Goal: Information Seeking & Learning: Learn about a topic

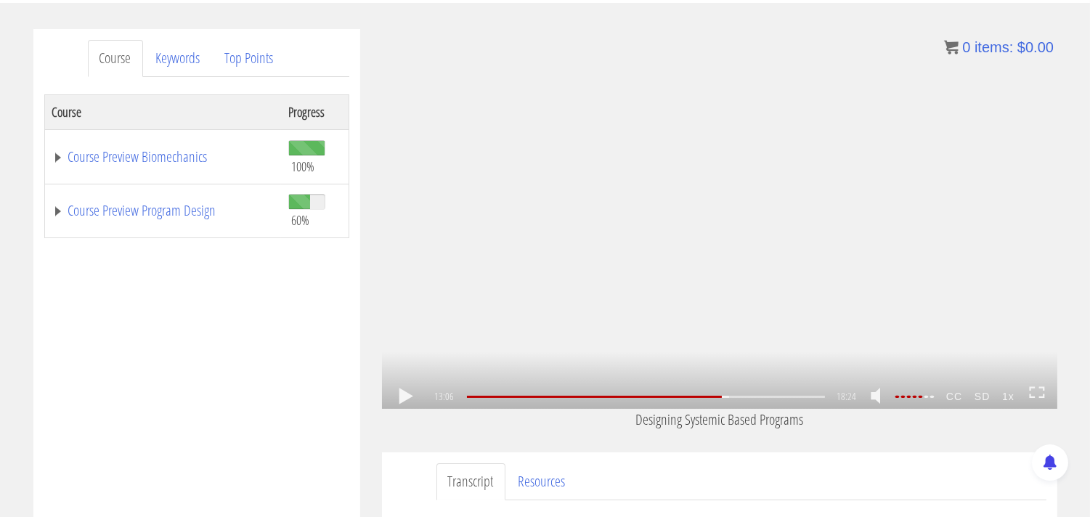
scroll to position [2144, 0]
click at [401, 396] on link at bounding box center [406, 396] width 25 height 0
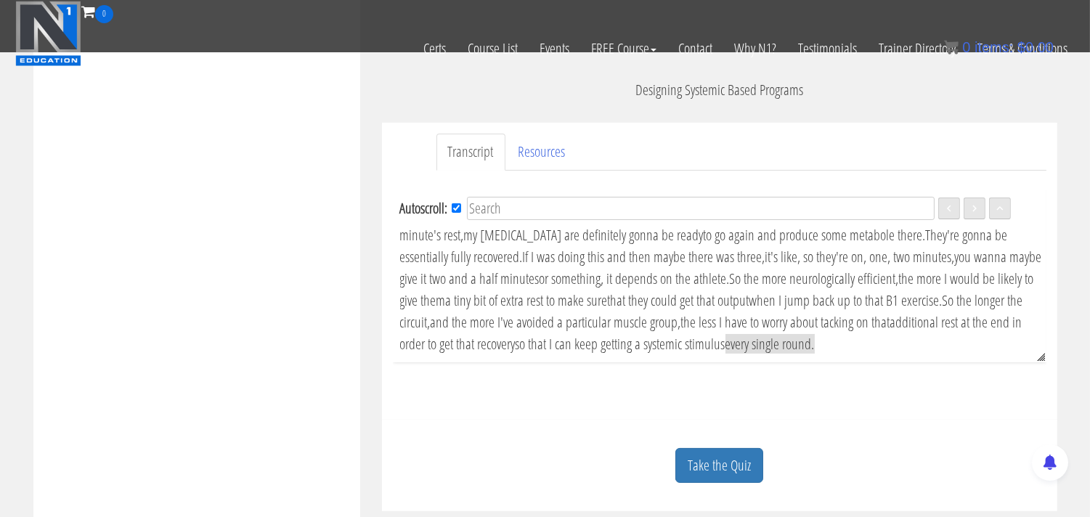
scroll to position [564, 0]
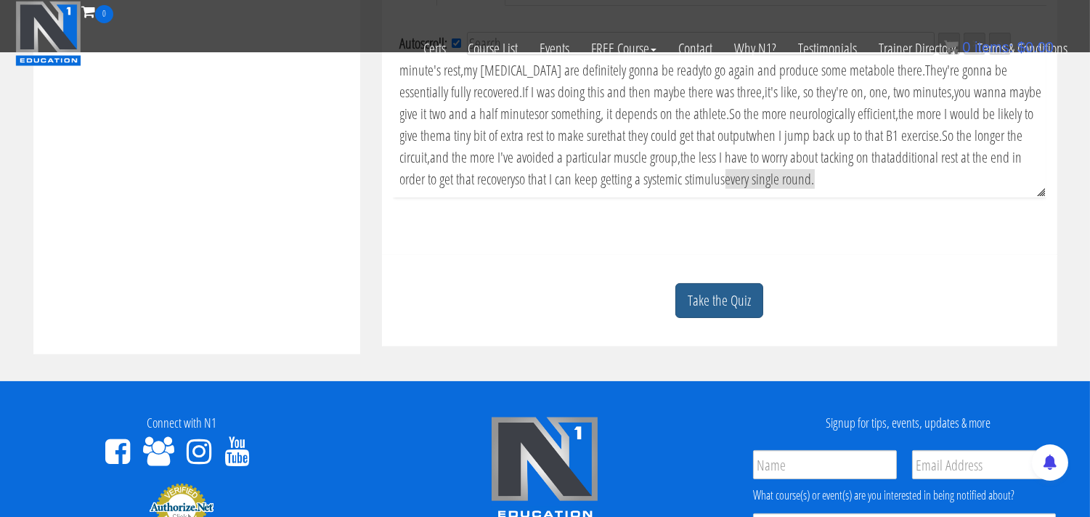
click at [716, 307] on link "Take the Quiz" at bounding box center [719, 301] width 88 height 36
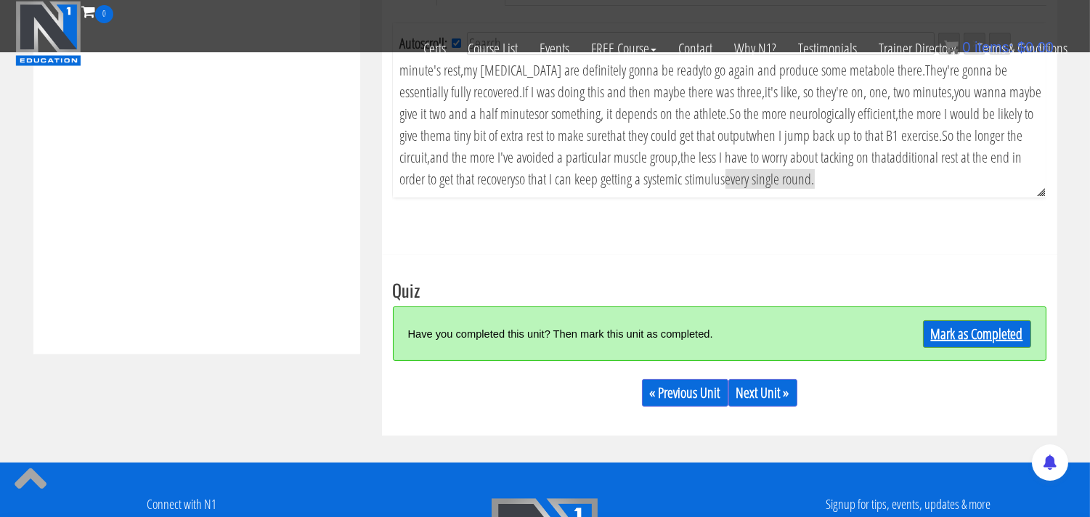
click at [957, 338] on link "Mark as Completed" at bounding box center [977, 334] width 108 height 28
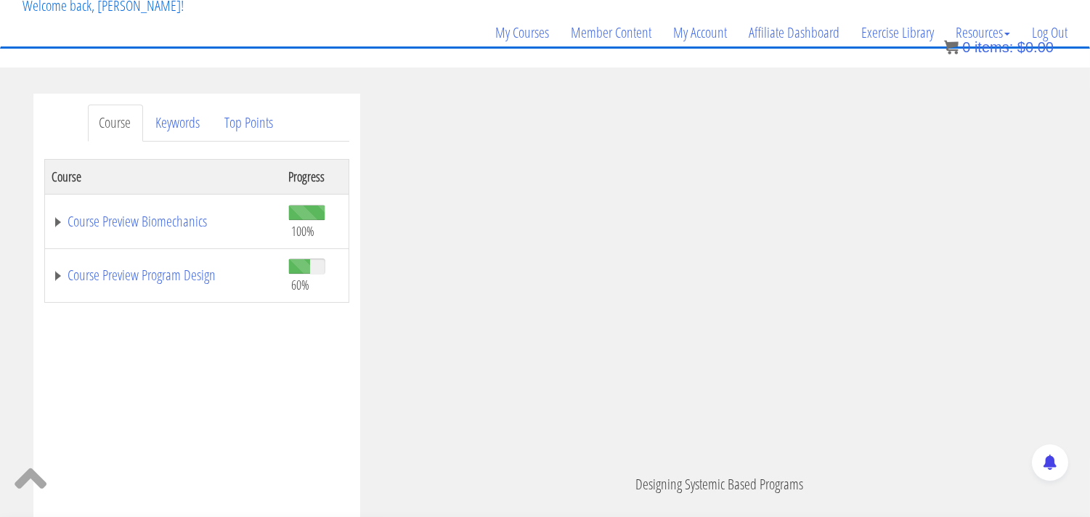
scroll to position [102, 0]
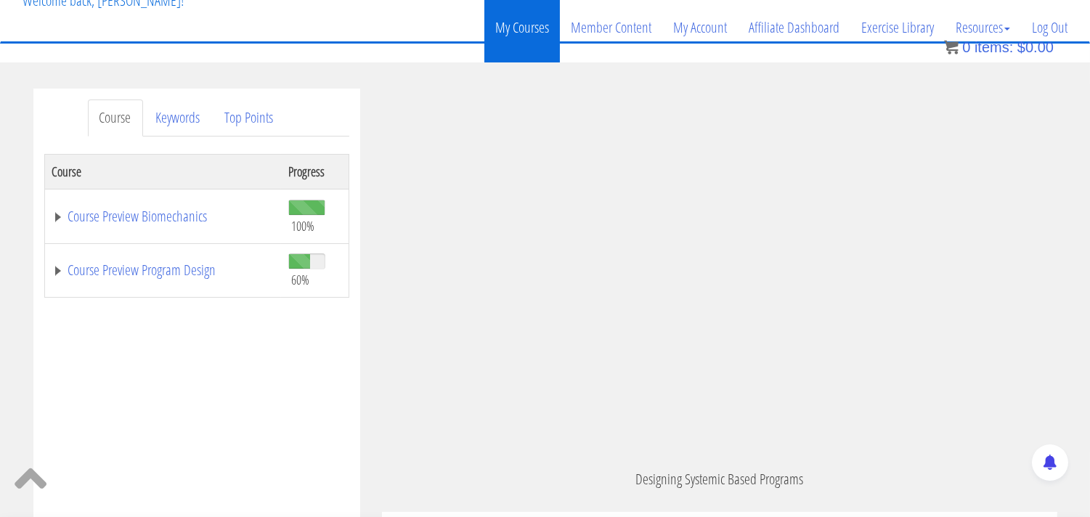
click at [516, 38] on link "My Courses" at bounding box center [522, 28] width 76 height 70
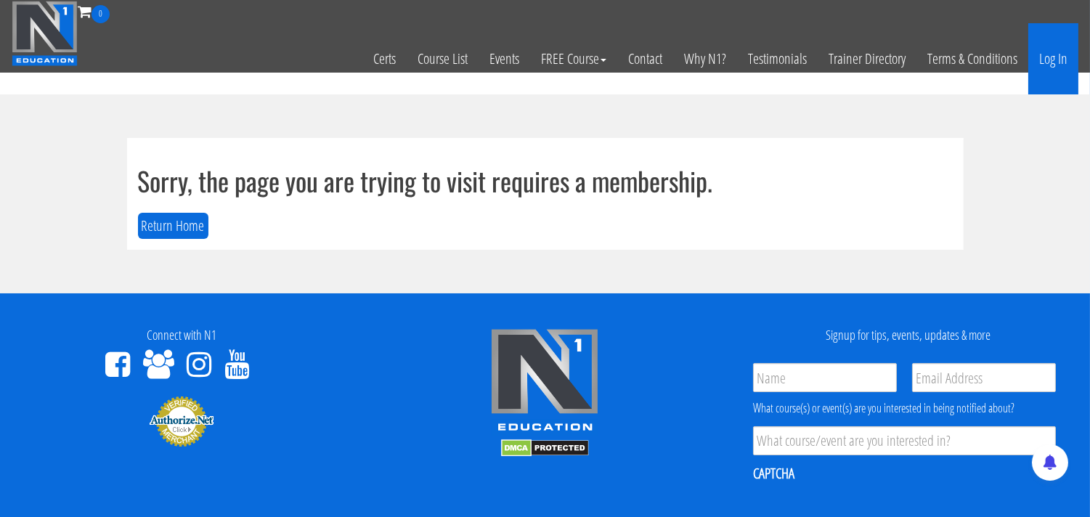
click at [1056, 62] on link "Log In" at bounding box center [1053, 58] width 50 height 71
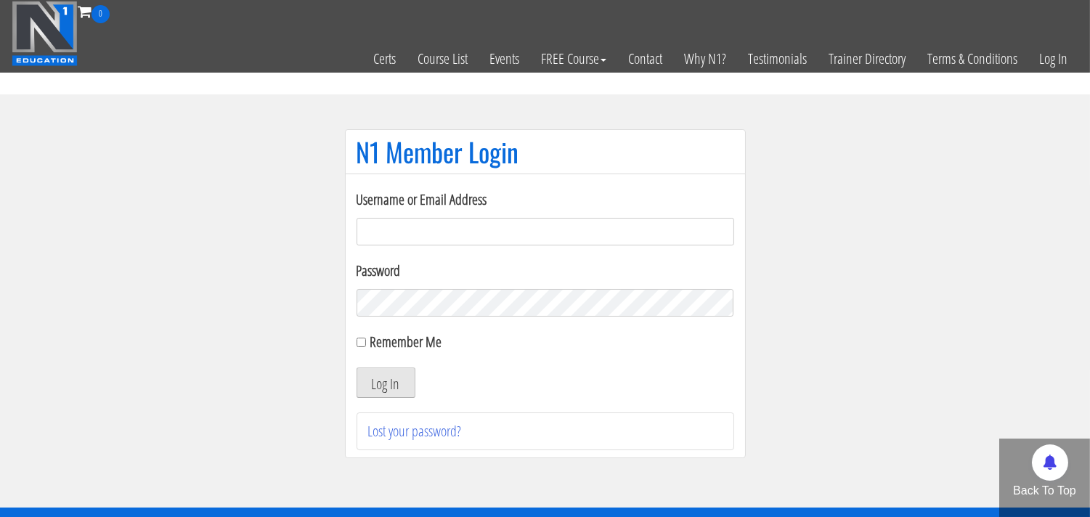
type input "[EMAIL_ADDRESS][DOMAIN_NAME]"
click at [378, 388] on button "Log In" at bounding box center [385, 382] width 59 height 30
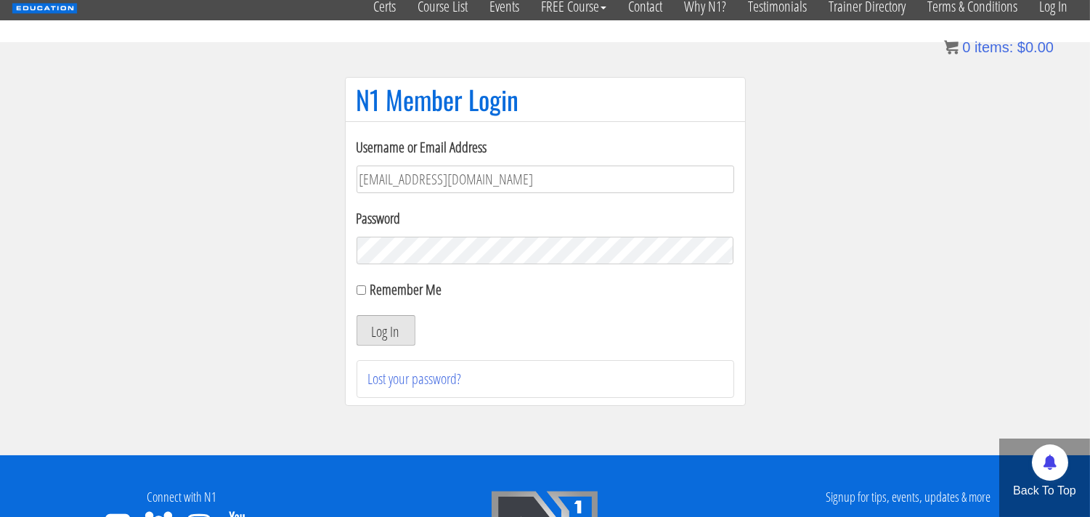
scroll to position [81, 0]
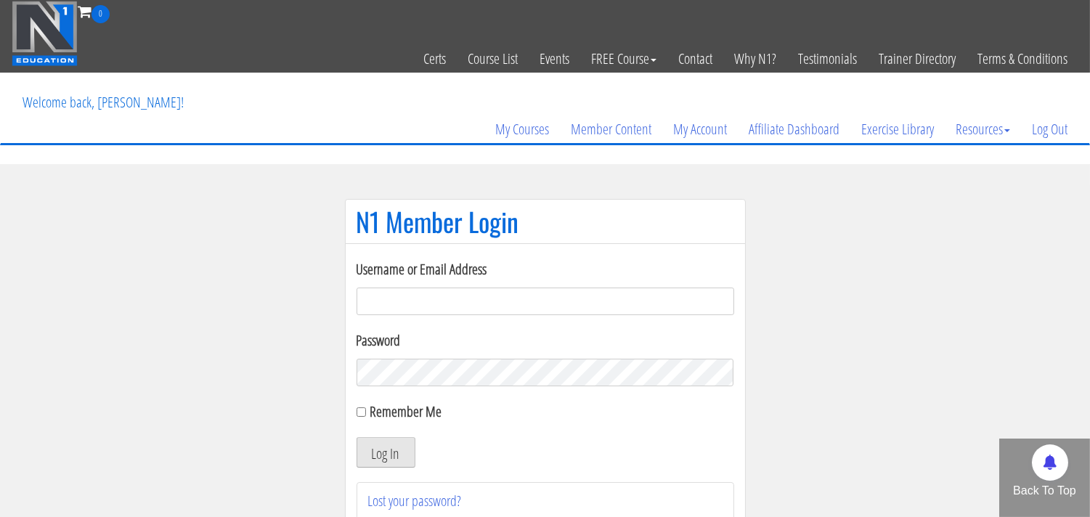
type input "[EMAIL_ADDRESS][DOMAIN_NAME]"
click at [385, 452] on button "Log In" at bounding box center [385, 452] width 59 height 30
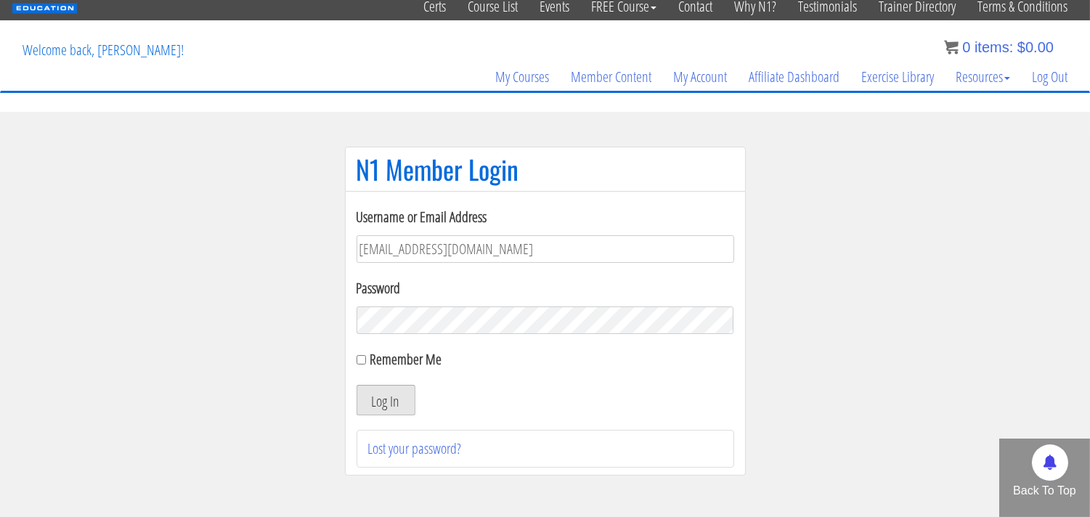
scroll to position [161, 0]
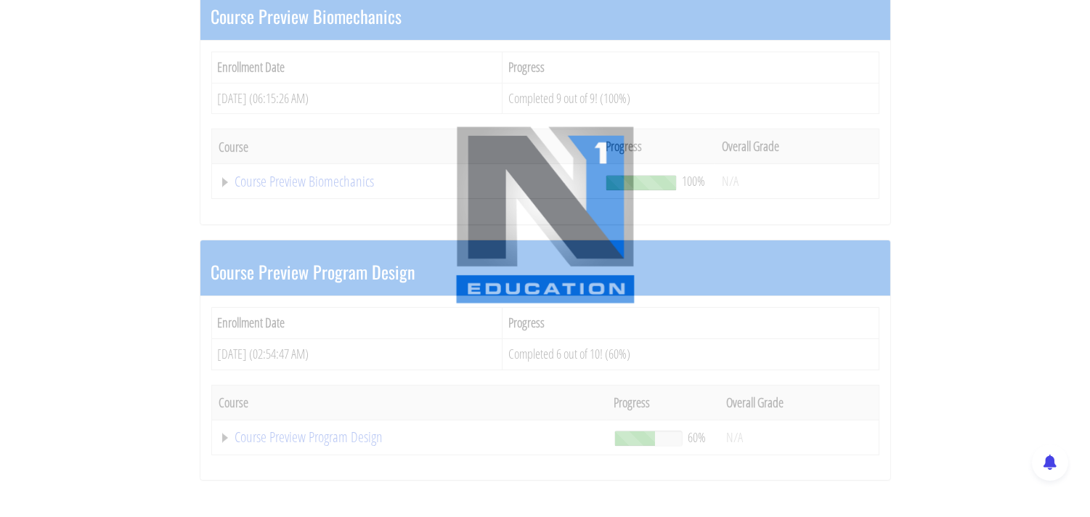
scroll to position [322, 0]
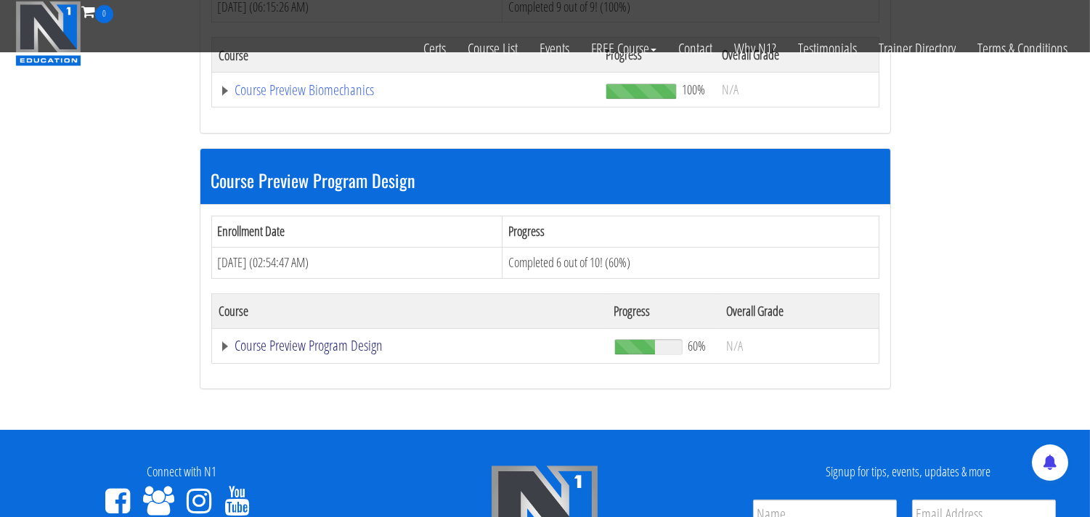
click at [256, 97] on link "Course Preview Program Design" at bounding box center [405, 90] width 372 height 15
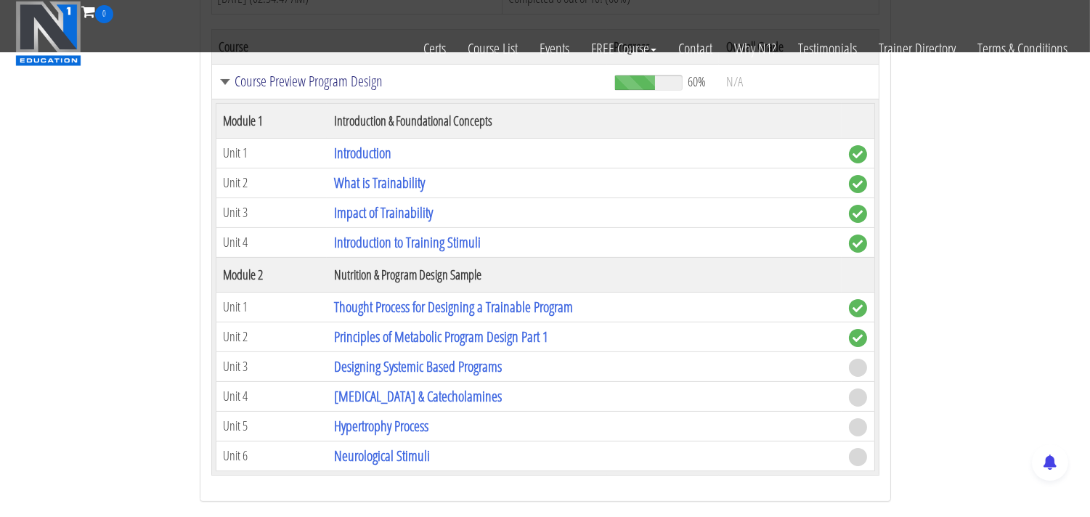
scroll to position [645, 0]
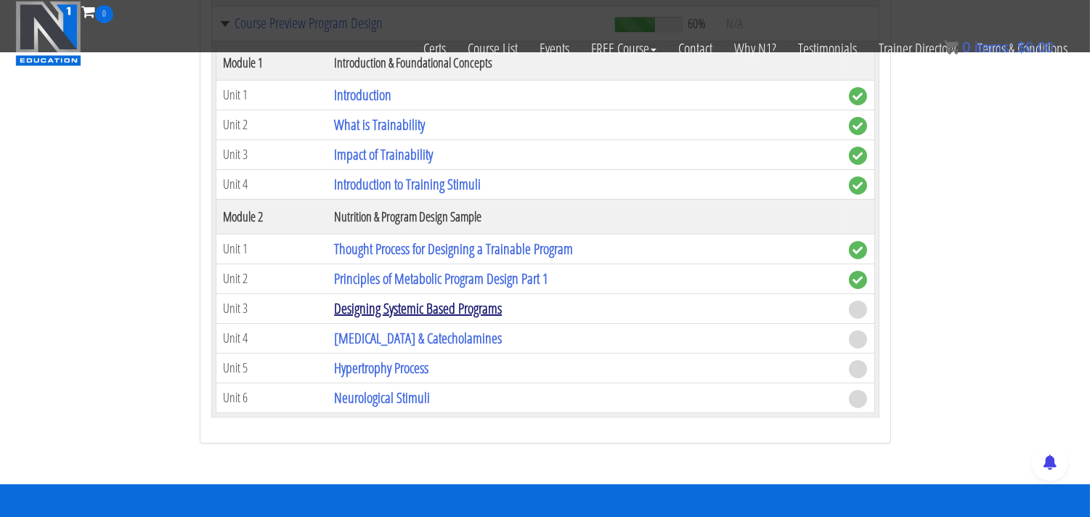
click at [383, 313] on link "Designing Systemic Based Programs" at bounding box center [418, 308] width 168 height 20
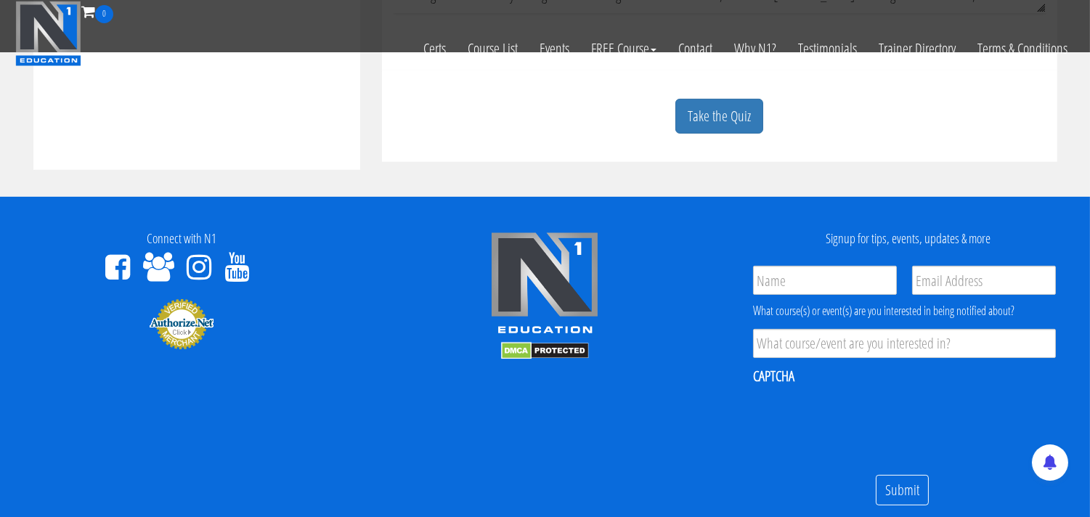
scroll to position [807, 0]
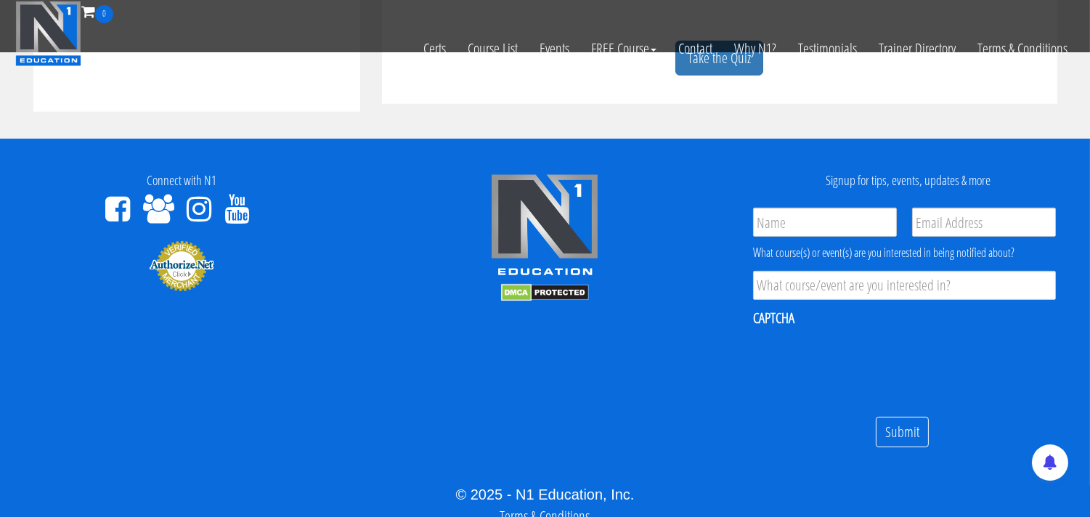
click at [717, 465] on footer "Connect with N1 Signup for tips, events, updates & more Name * Email * Product …" at bounding box center [545, 359] width 1090 height 441
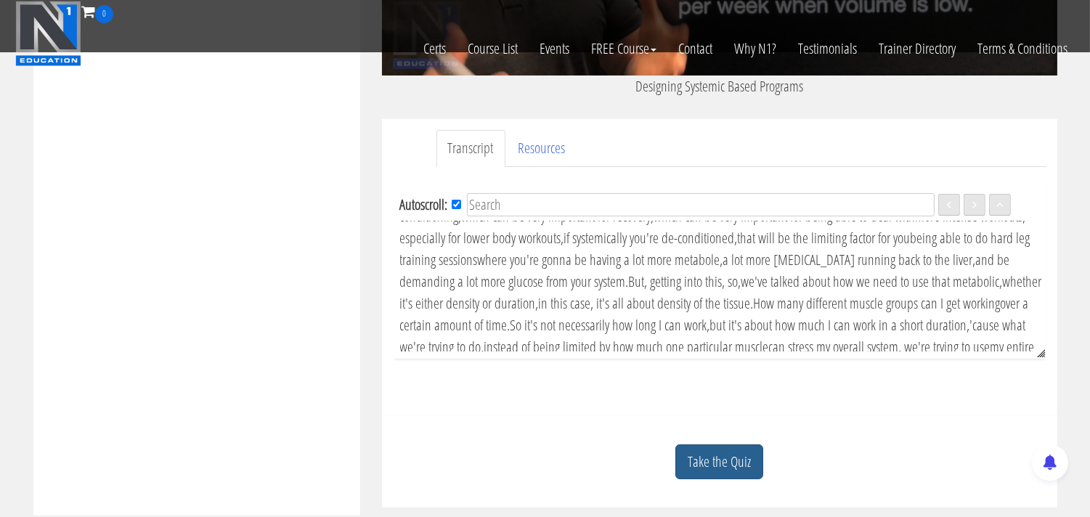
scroll to position [0, 0]
click at [726, 462] on link "Take the Quiz" at bounding box center [719, 462] width 88 height 36
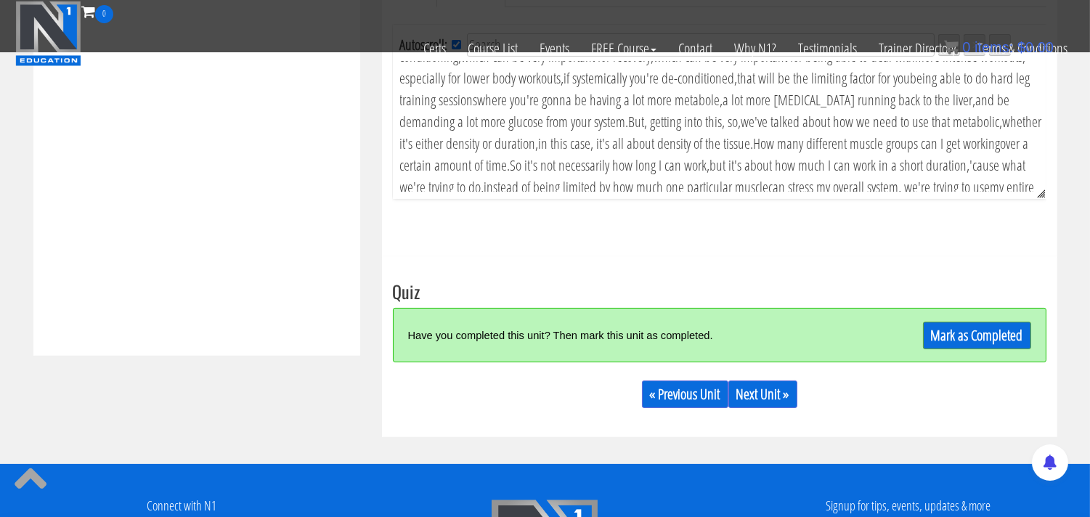
scroll to position [564, 0]
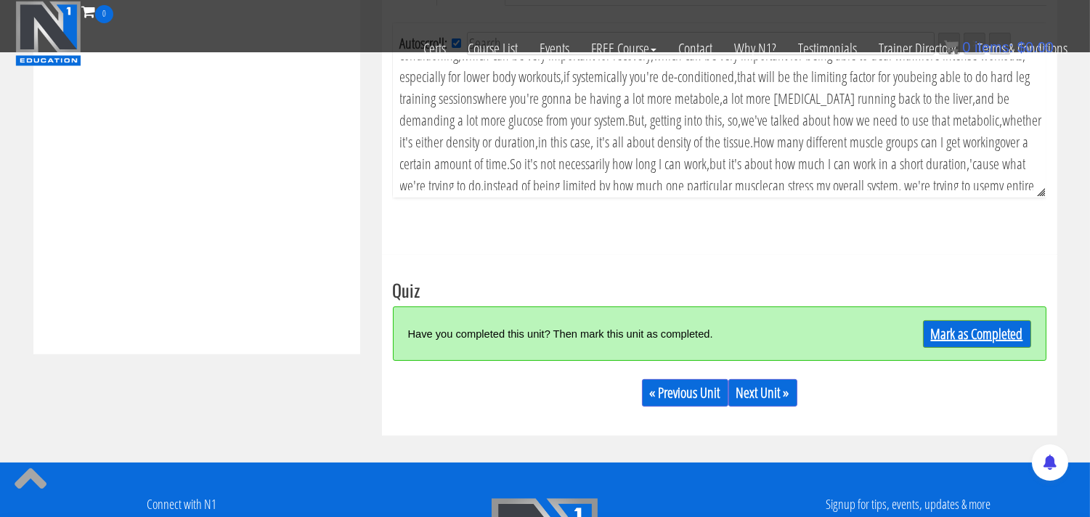
click at [980, 332] on link "Mark as Completed" at bounding box center [977, 334] width 108 height 28
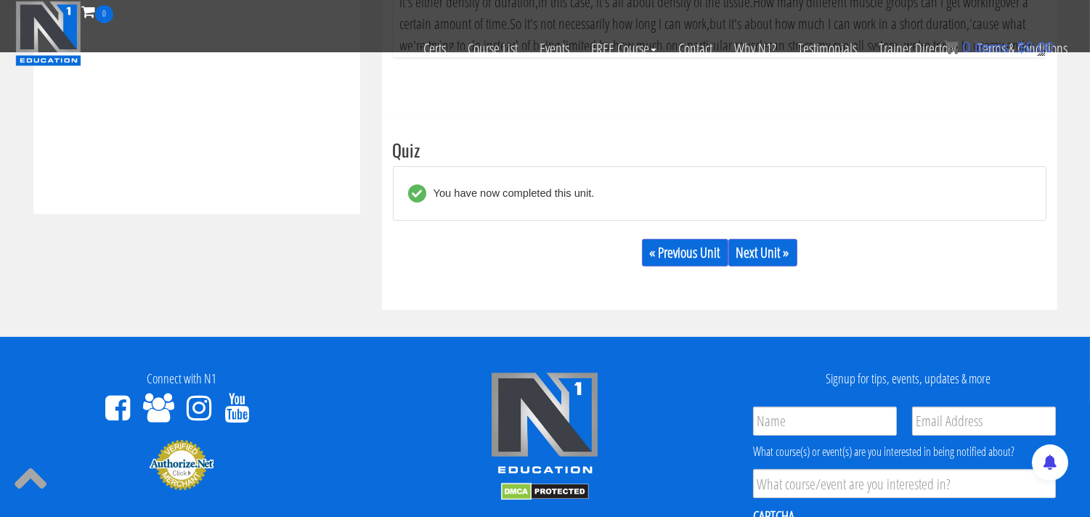
scroll to position [726, 0]
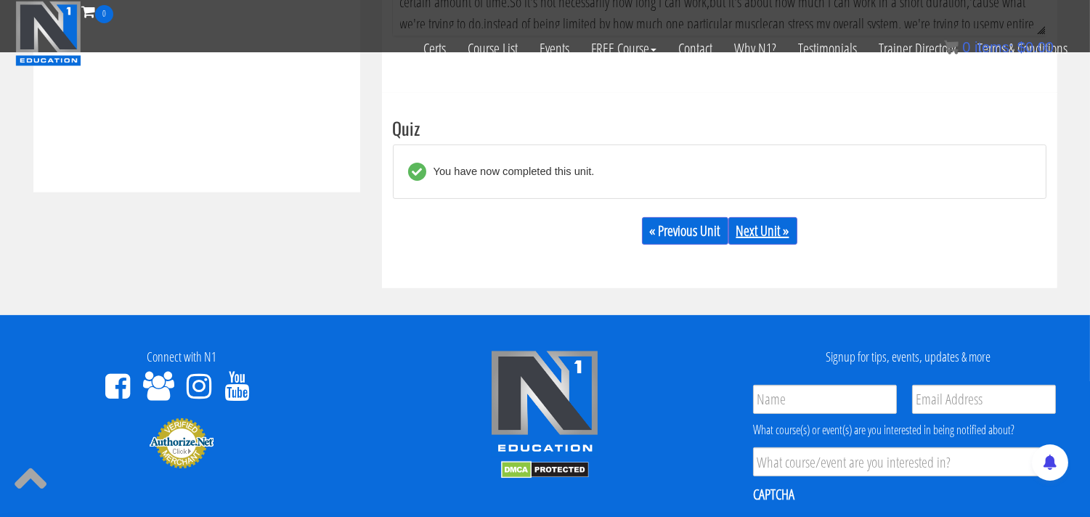
click at [760, 238] on link "Next Unit »" at bounding box center [762, 231] width 69 height 28
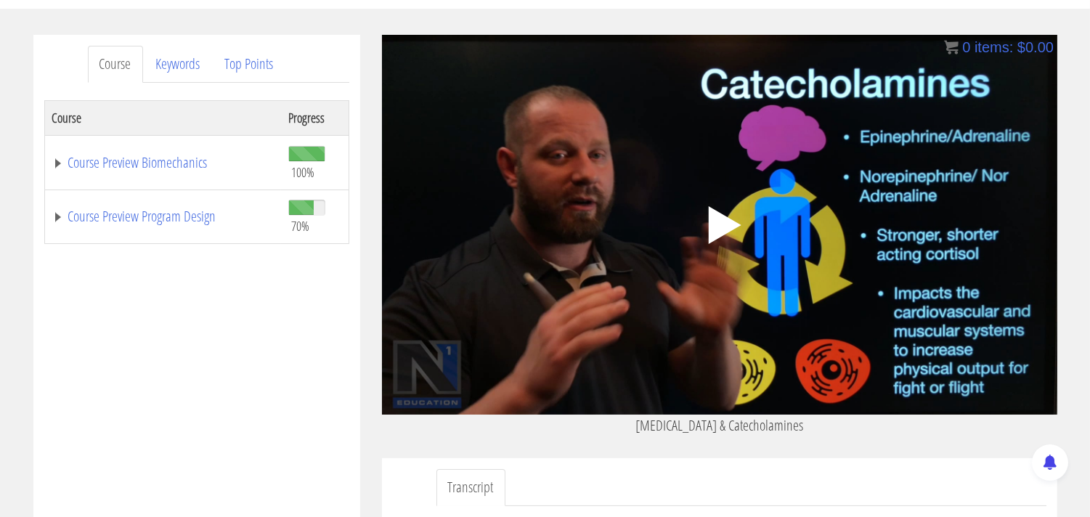
scroll to position [161, 0]
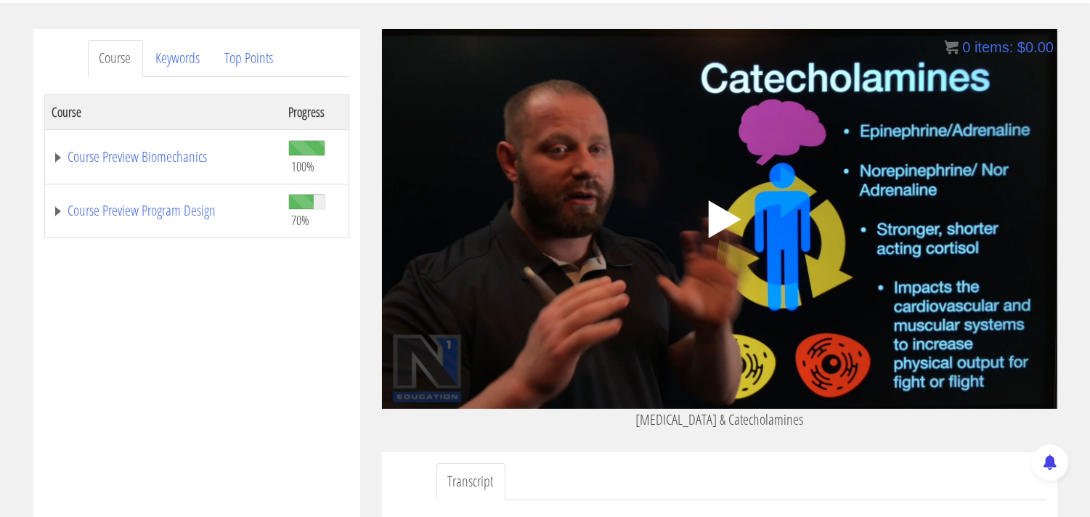
click at [720, 221] on polygon at bounding box center [724, 219] width 33 height 38
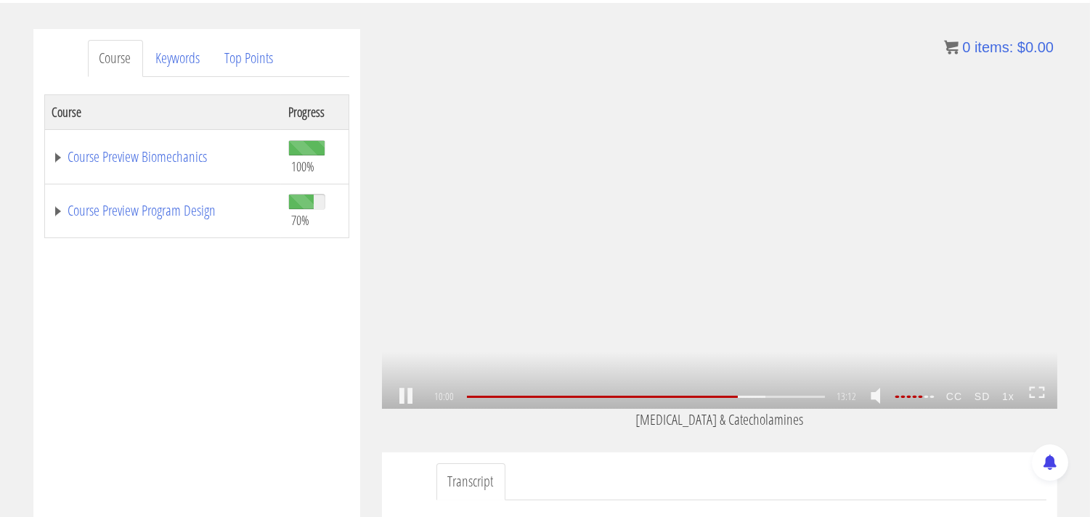
scroll to position [1692, 0]
click at [410, 396] on link at bounding box center [406, 396] width 25 height 0
